Goal: Task Accomplishment & Management: Use online tool/utility

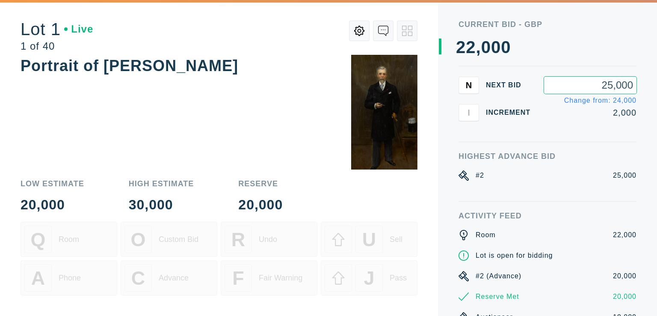
type input "25,000"
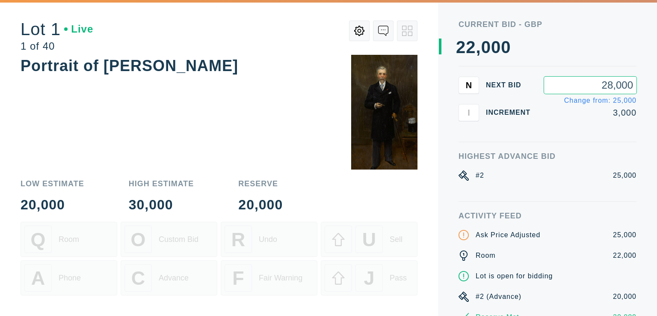
type input "28,000"
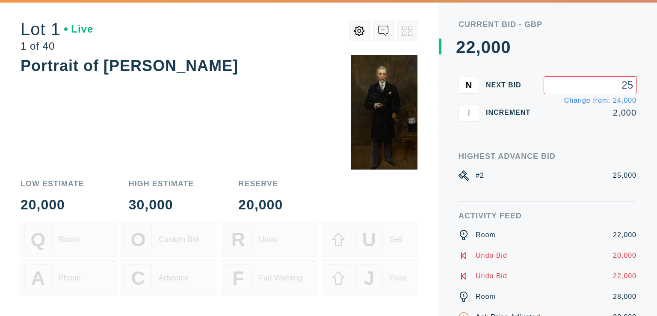
type input "2"
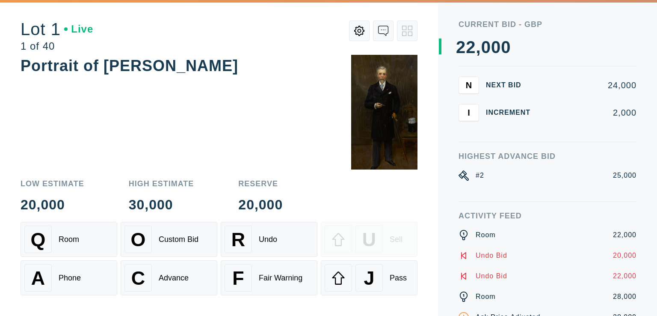
drag, startPoint x: 573, startPoint y: 234, endPoint x: 601, endPoint y: 43, distance: 192.7
click at [601, 43] on div "0 1 2 3 4 5 6 7 8 9 0 1 2 3 4 5 6 7 8 9 , 0 1 2 3 4 5 6 7 8 9 0 1 2 3 4 5 6 7 8…" at bounding box center [538, 47] width 198 height 17
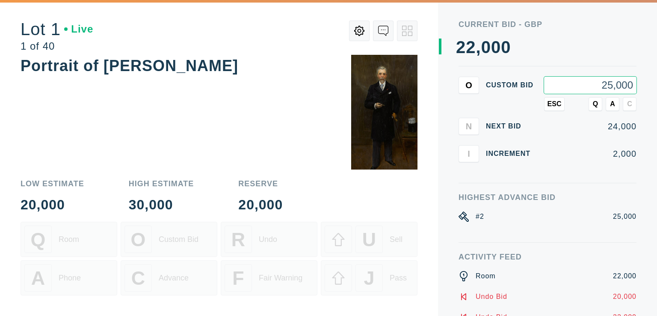
type input "25,000"
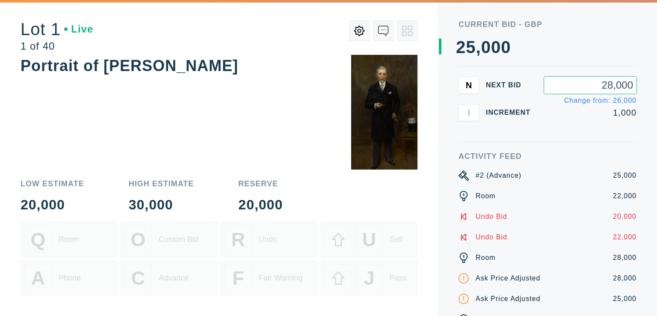
type input "28,000"
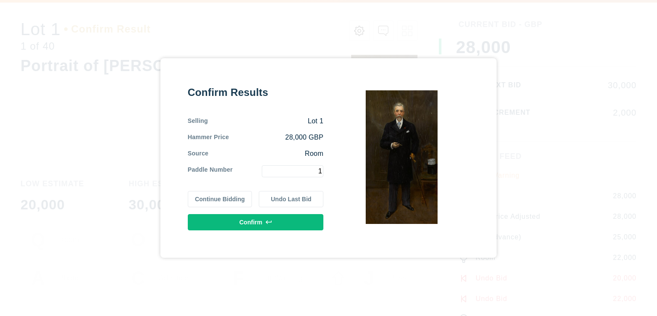
type input "1"
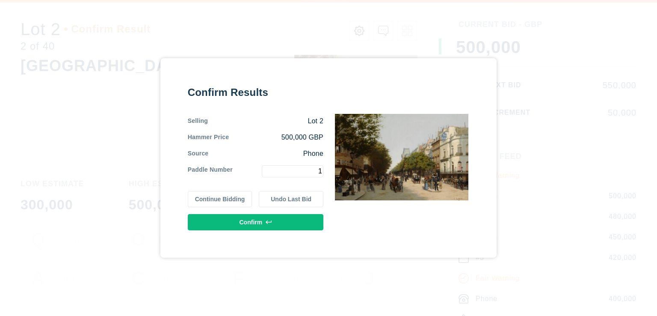
type input "1"
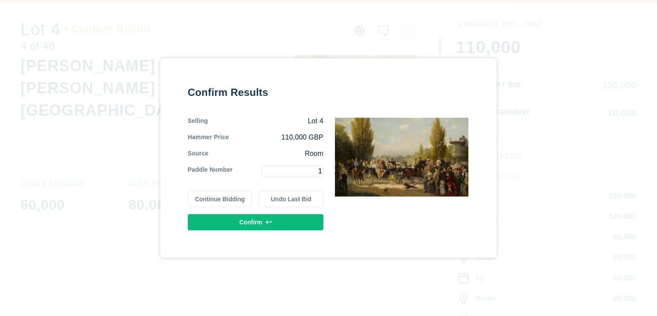
type input "1"
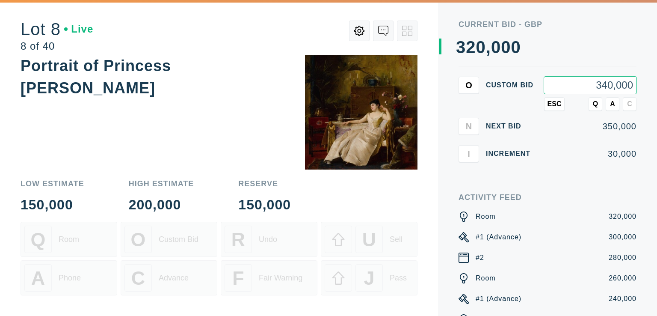
type input "340,000"
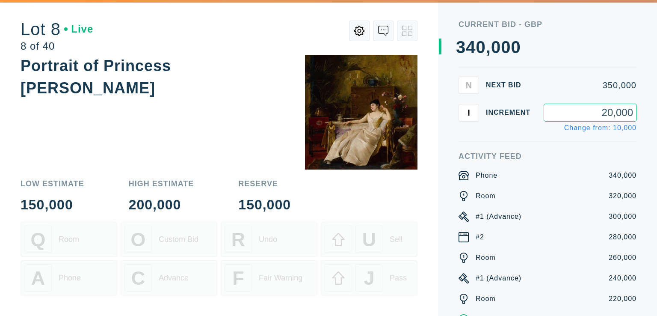
type input "20,000"
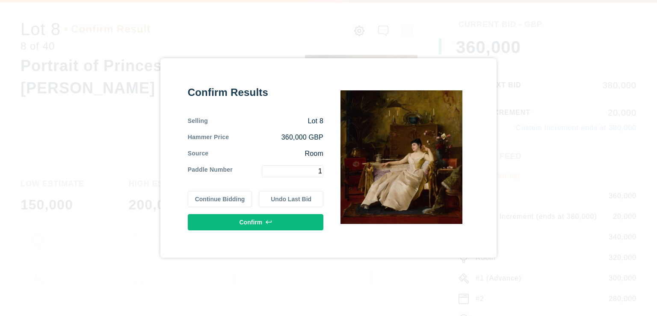
type input "1"
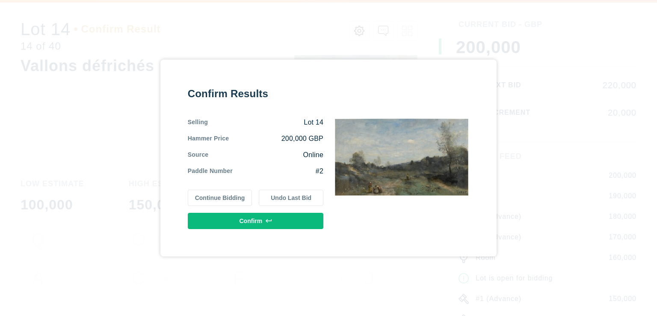
click at [279, 201] on button "Undo Last Bid" at bounding box center [291, 198] width 65 height 16
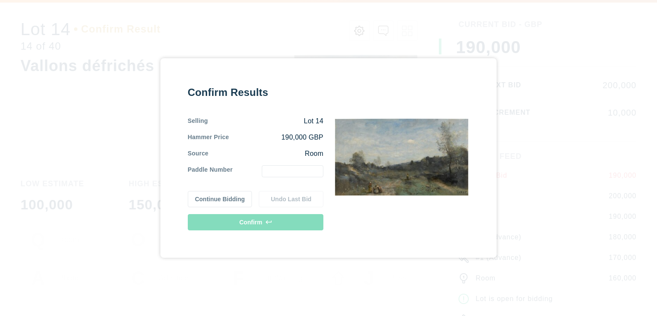
click at [287, 171] on input "text" at bounding box center [293, 171] width 62 height 12
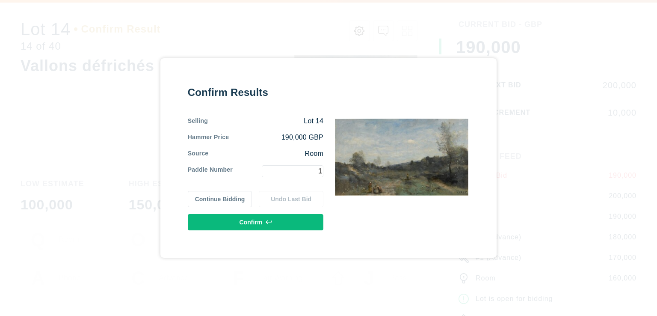
type input "1"
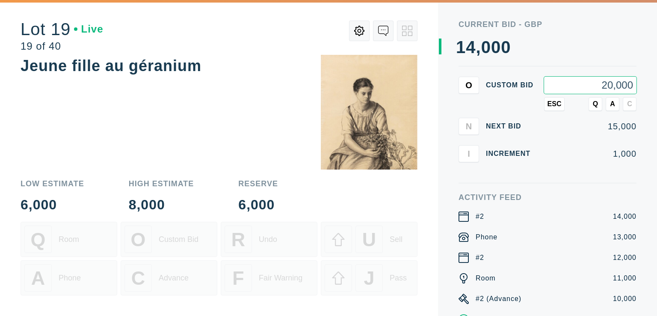
type input "20,000"
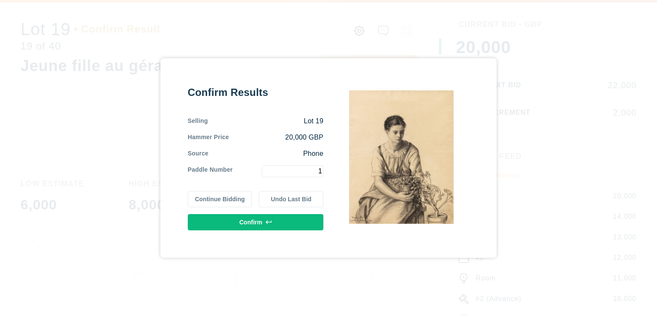
type input "1"
